Goal: Task Accomplishment & Management: Manage account settings

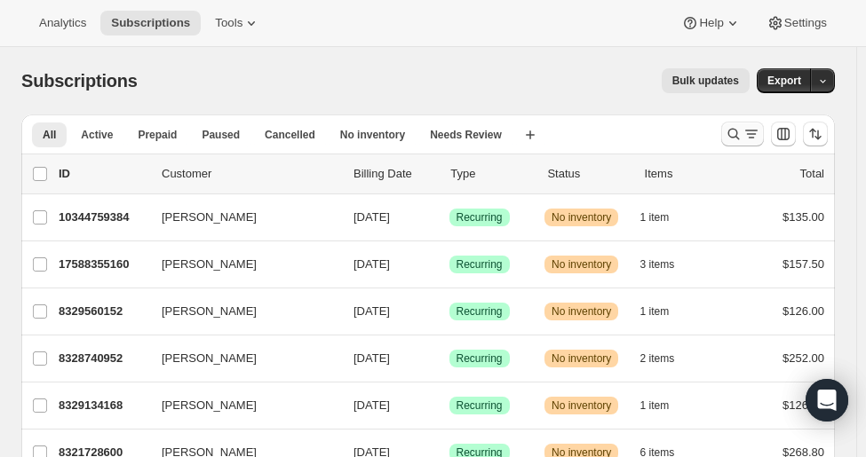
click at [742, 126] on icon "Search and filter results" at bounding box center [734, 134] width 18 height 18
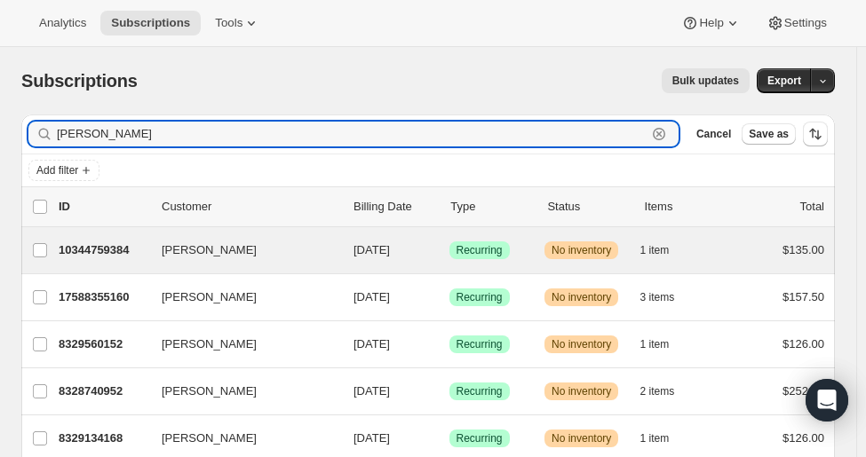
type input "[PERSON_NAME]"
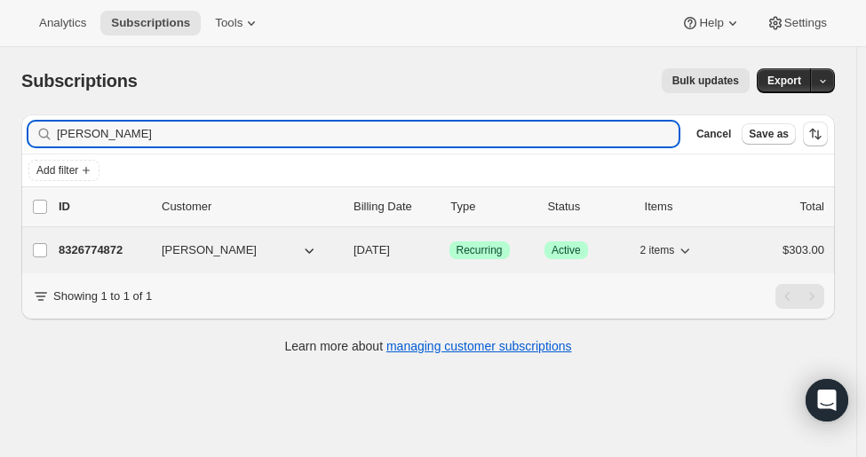
click at [74, 258] on div "8326774872 [PERSON_NAME] [DATE] Success Recurring Success Active 2 items $303.00" at bounding box center [441, 250] width 765 height 25
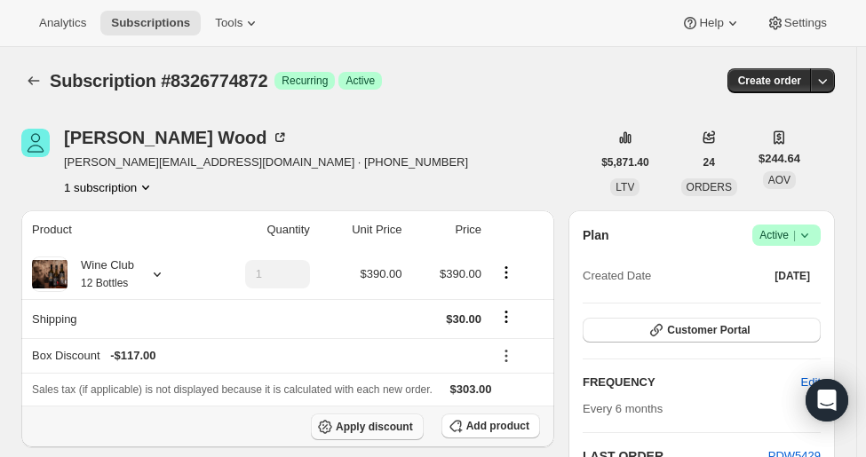
click at [423, 430] on button "Apply discount" at bounding box center [367, 427] width 113 height 27
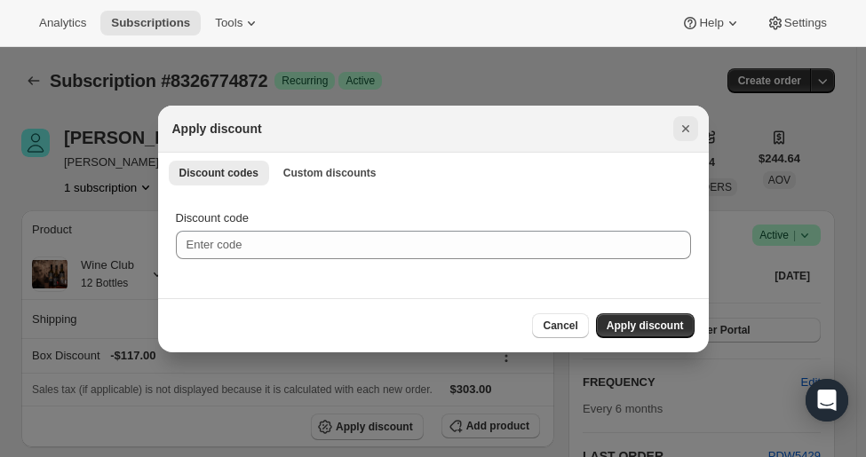
click at [674, 131] on button "Close" at bounding box center [685, 128] width 25 height 25
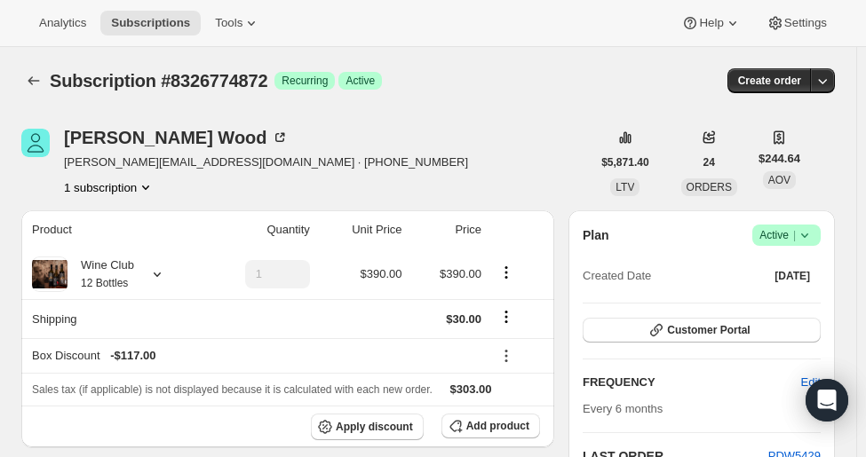
click at [674, 131] on div "$5,871.40 LTV 24 ORDERS $244.64 AOV" at bounding box center [695, 162] width 210 height 67
click at [506, 319] on icon "Shipping actions" at bounding box center [506, 317] width 18 height 18
click at [485, 345] on span "Edit shipping rate" at bounding box center [510, 351] width 89 height 13
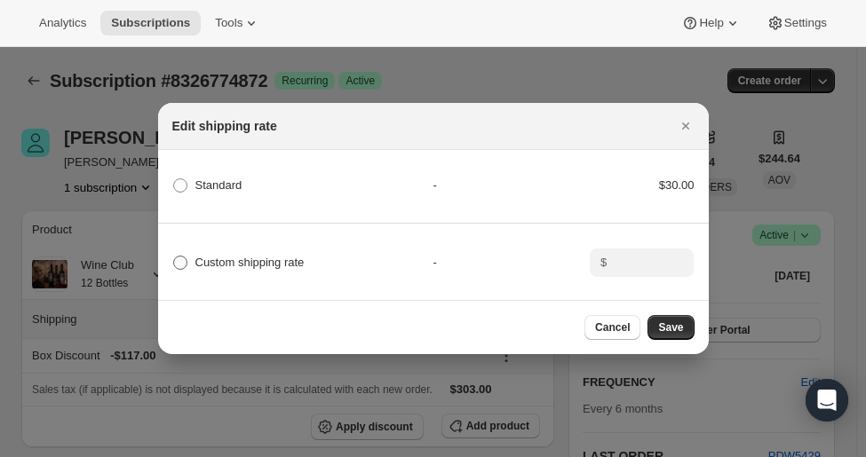
click at [184, 256] on span ":rdl:" at bounding box center [180, 263] width 14 height 14
click at [174, 256] on input "Custom shipping rate" at bounding box center [173, 256] width 1 height 1
radio input "true"
click at [611, 326] on span "Cancel" at bounding box center [612, 328] width 35 height 14
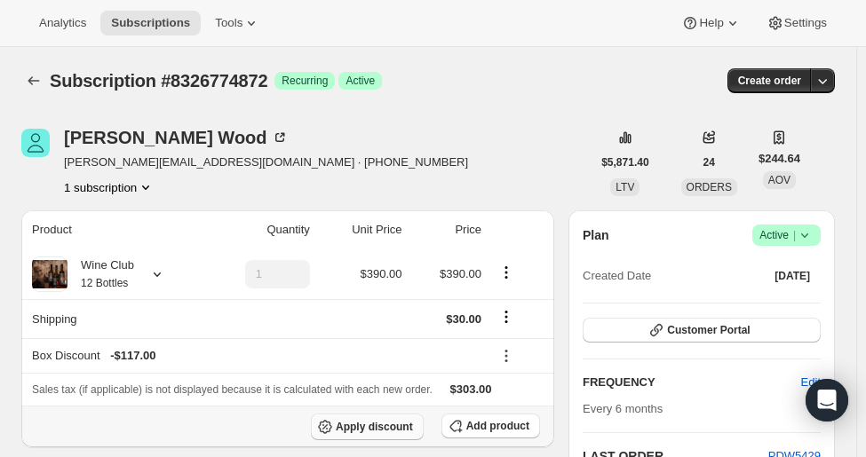
click at [395, 422] on span "Apply discount" at bounding box center [374, 427] width 77 height 14
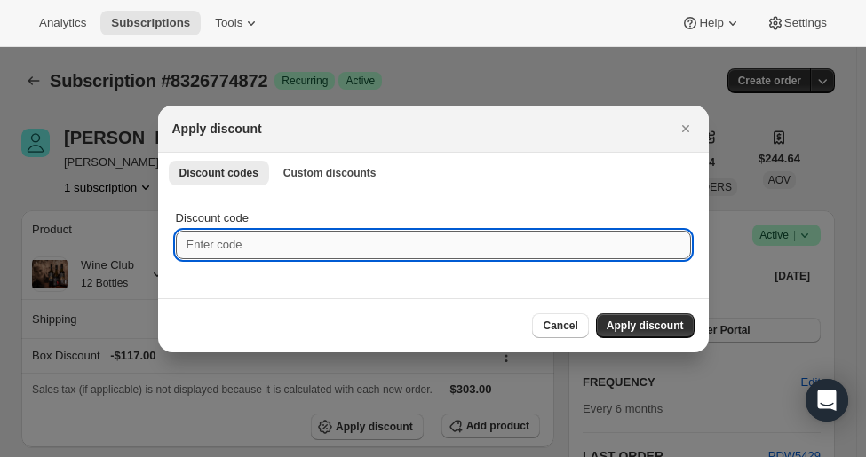
click at [238, 245] on input "Discount code" at bounding box center [433, 245] width 515 height 28
type input "wcfs9999"
click at [669, 313] on button "Apply discount" at bounding box center [645, 325] width 99 height 25
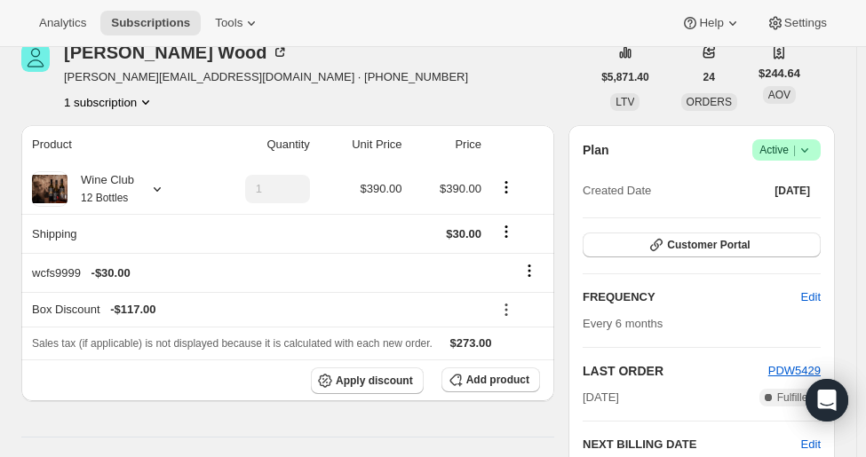
scroll to position [67, 0]
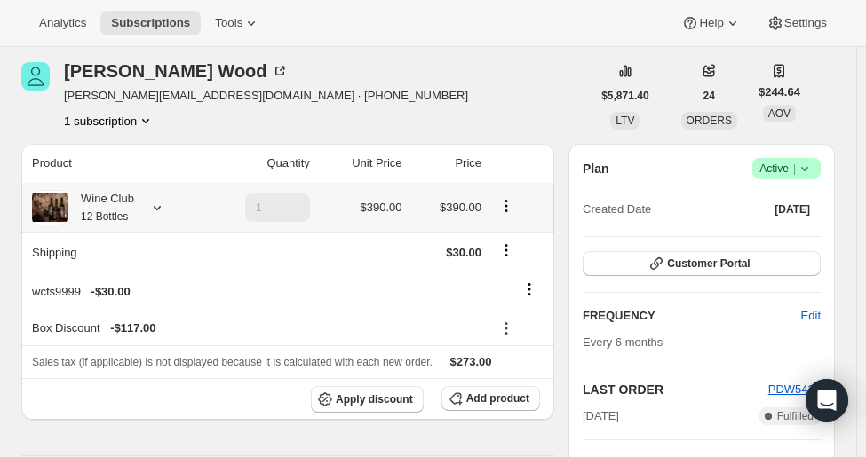
click at [154, 212] on icon at bounding box center [157, 208] width 18 height 18
